Goal: Browse casually

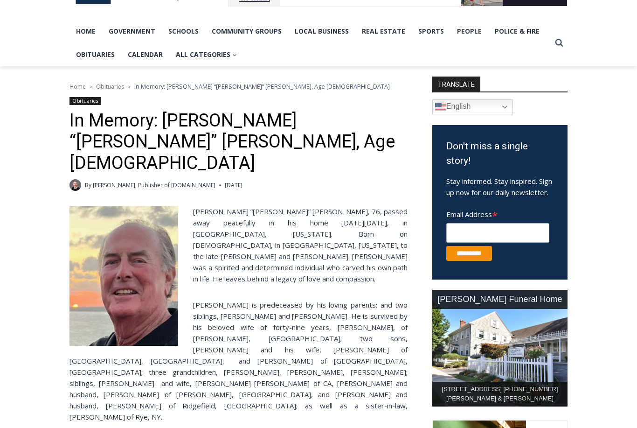
scroll to position [210, 0]
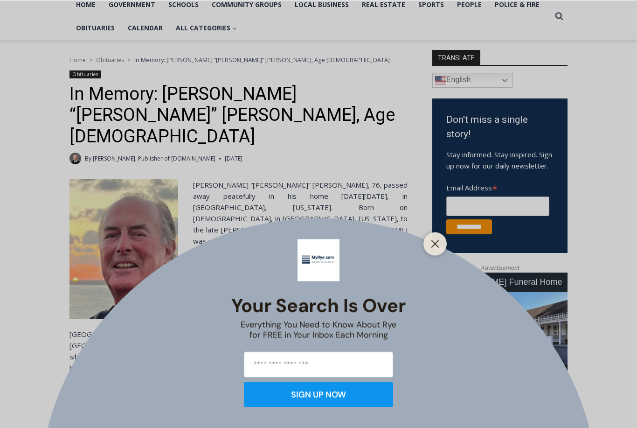
click at [438, 250] on button "Close" at bounding box center [435, 243] width 13 height 13
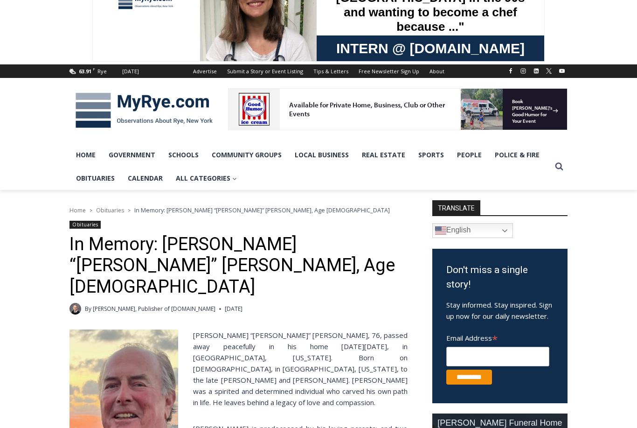
scroll to position [0, 0]
